Goal: Task Accomplishment & Management: Manage account settings

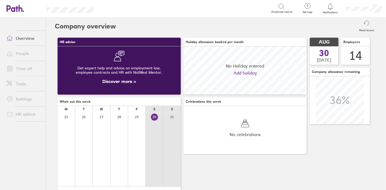
scroll to position [48, 123]
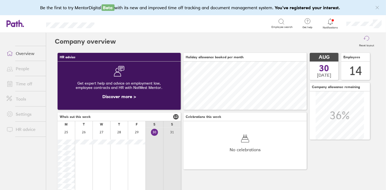
click at [332, 27] on span "Notifications" at bounding box center [330, 27] width 18 height 3
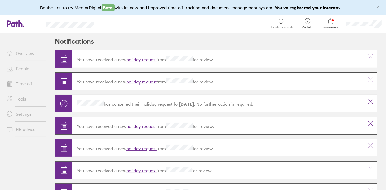
click at [147, 59] on link "holiday request" at bounding box center [141, 59] width 30 height 5
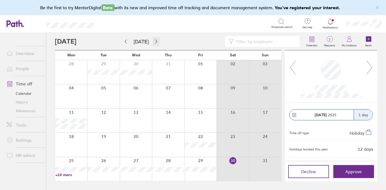
click at [156, 41] on icon "button" at bounding box center [156, 41] width 4 height 4
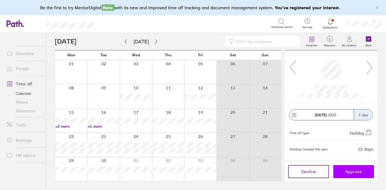
click at [349, 169] on span "Approve" at bounding box center [353, 171] width 17 height 5
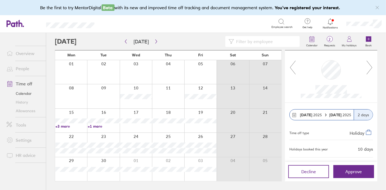
click at [21, 71] on link "People" at bounding box center [24, 68] width 44 height 11
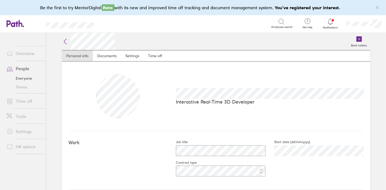
scroll to position [151, 0]
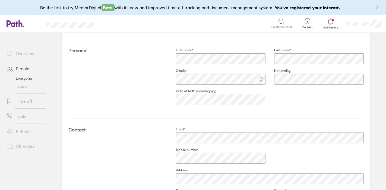
click at [304, 113] on div "Personal First name* Last name* Gender Nationality Date of birth (dd/mm/yyyy) […" at bounding box center [215, 78] width 295 height 79
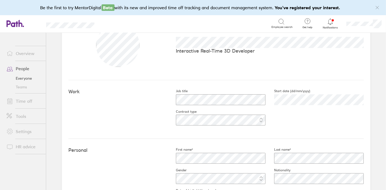
scroll to position [0, 0]
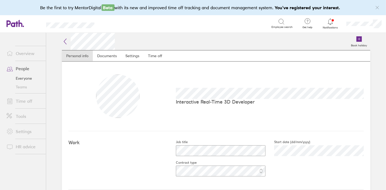
click at [24, 79] on link "Everyone" at bounding box center [24, 78] width 44 height 9
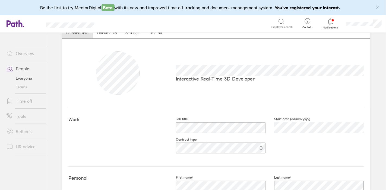
scroll to position [90, 0]
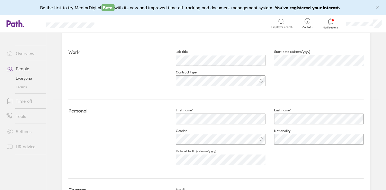
click at [274, 156] on div "First name* Last name* Gender Nationality Date of birth (dd/mm/yyyy) [DEMOGRAPH…" at bounding box center [265, 139] width 196 height 62
click at [30, 80] on link "Everyone" at bounding box center [24, 78] width 44 height 9
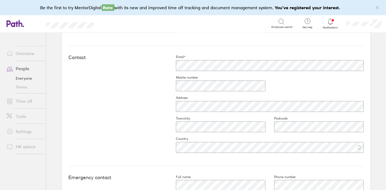
scroll to position [179, 0]
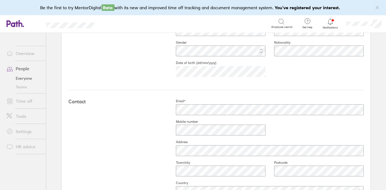
click at [24, 77] on link "Everyone" at bounding box center [24, 78] width 44 height 9
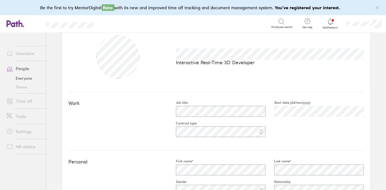
scroll to position [90, 0]
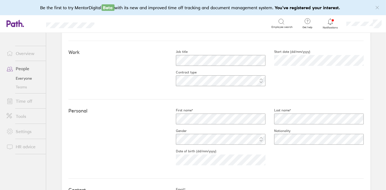
click at [279, 157] on div "First name* Last name* Gender Nationality Date of birth (dd/mm/yyyy) [DEMOGRAPH…" at bounding box center [265, 139] width 196 height 62
click at [24, 81] on link "Everyone" at bounding box center [24, 78] width 44 height 9
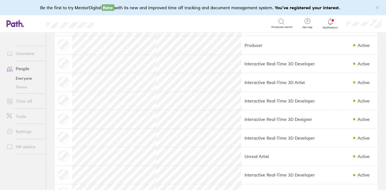
scroll to position [144, 0]
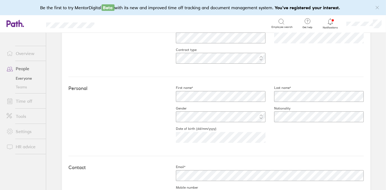
scroll to position [120, 0]
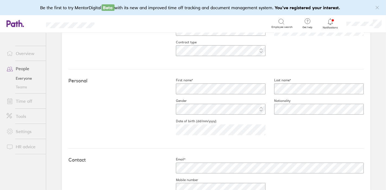
click at [28, 78] on link "Everyone" at bounding box center [24, 78] width 44 height 9
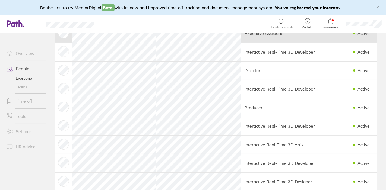
scroll to position [90, 0]
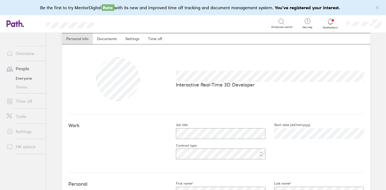
scroll to position [120, 0]
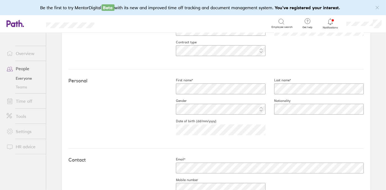
click at [26, 77] on link "Everyone" at bounding box center [24, 78] width 44 height 9
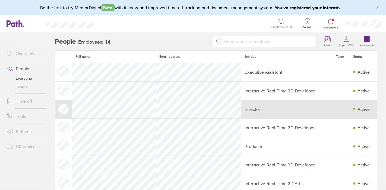
scroll to position [120, 0]
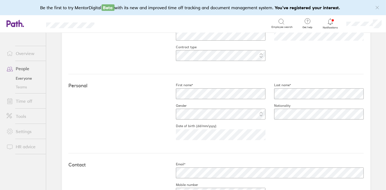
scroll to position [120, 0]
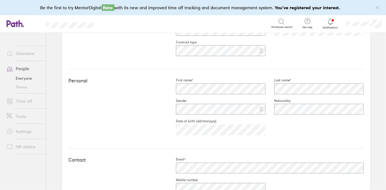
click at [145, 130] on div "Personal First name* Last name* Gender Nationality Date of birth (dd/mm/yyyy) […" at bounding box center [215, 108] width 295 height 79
click at [31, 78] on link "Everyone" at bounding box center [24, 78] width 44 height 9
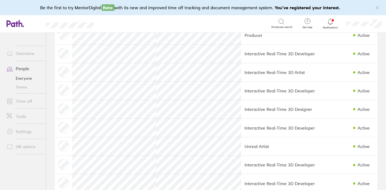
scroll to position [120, 0]
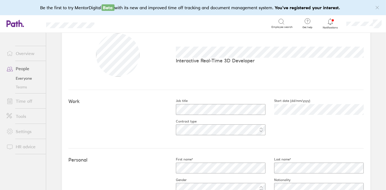
scroll to position [120, 0]
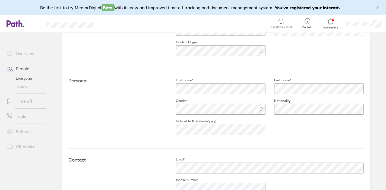
click at [25, 78] on link "Everyone" at bounding box center [24, 78] width 44 height 9
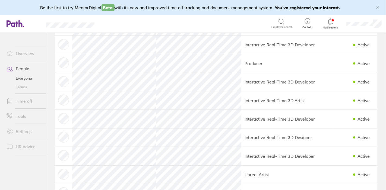
scroll to position [120, 0]
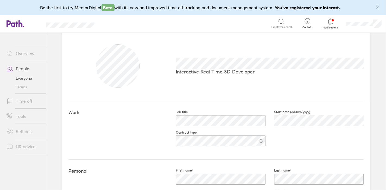
scroll to position [151, 0]
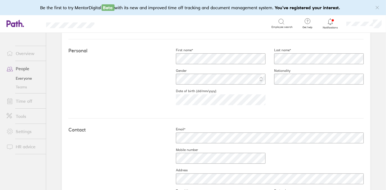
click at [20, 77] on link "Everyone" at bounding box center [24, 78] width 44 height 9
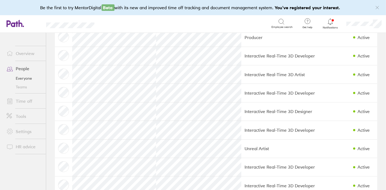
scroll to position [144, 0]
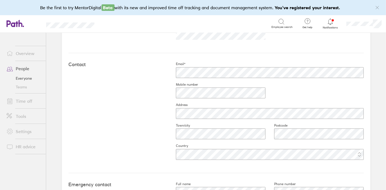
scroll to position [181, 0]
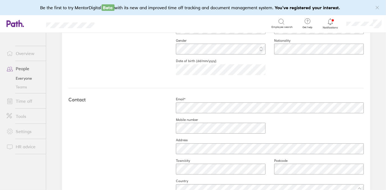
click at [130, 78] on div "Personal First name* Last name* Gender Nationality Date of birth (dd/mm/yyyy) […" at bounding box center [215, 48] width 295 height 79
click at [116, 45] on div "Personal First name* Last name* Gender Nationality Date of birth (dd/mm/yyyy) […" at bounding box center [215, 48] width 295 height 79
click at [24, 103] on link "Time off" at bounding box center [24, 101] width 44 height 11
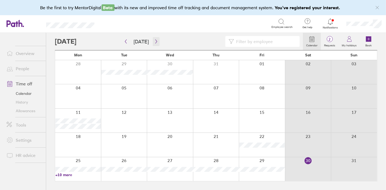
click at [155, 41] on icon "button" at bounding box center [156, 42] width 2 height 4
click at [67, 125] on link "+3 more" at bounding box center [77, 126] width 45 height 5
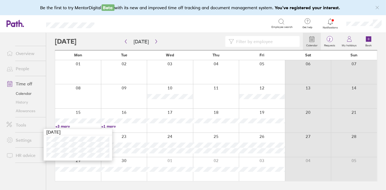
click at [110, 126] on link "+1 more" at bounding box center [123, 126] width 45 height 5
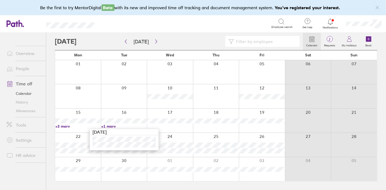
click at [56, 114] on div at bounding box center [78, 121] width 46 height 24
